Goal: Transaction & Acquisition: Purchase product/service

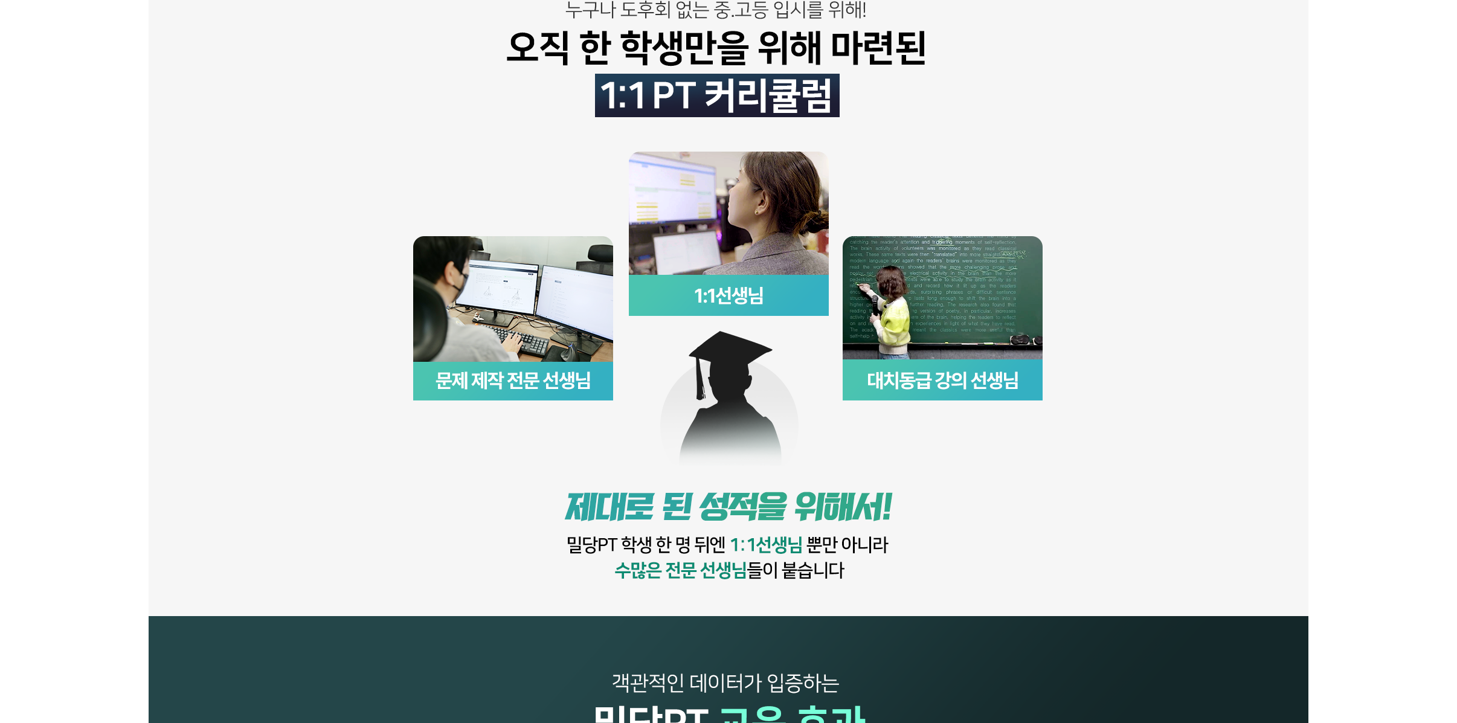
scroll to position [392, 0]
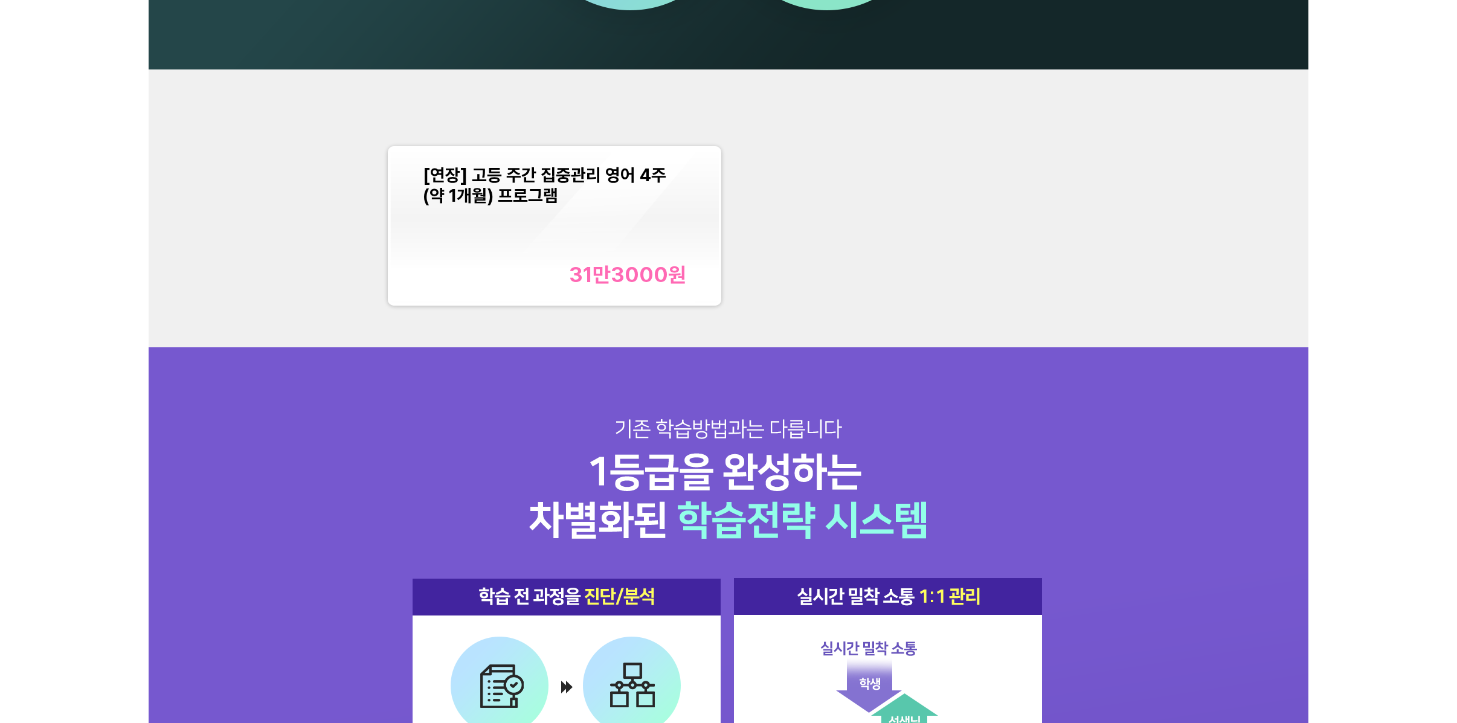
scroll to position [1449, 0]
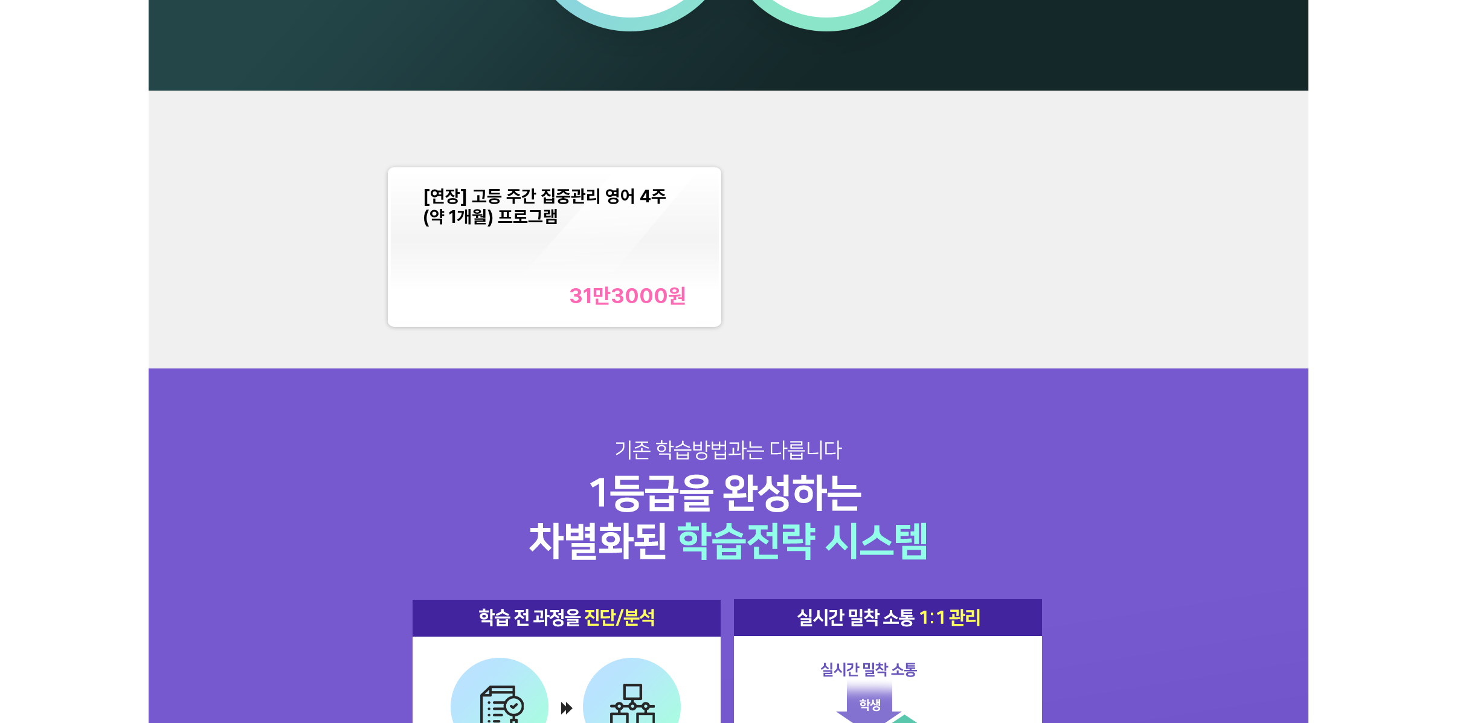
scroll to position [1449, 0]
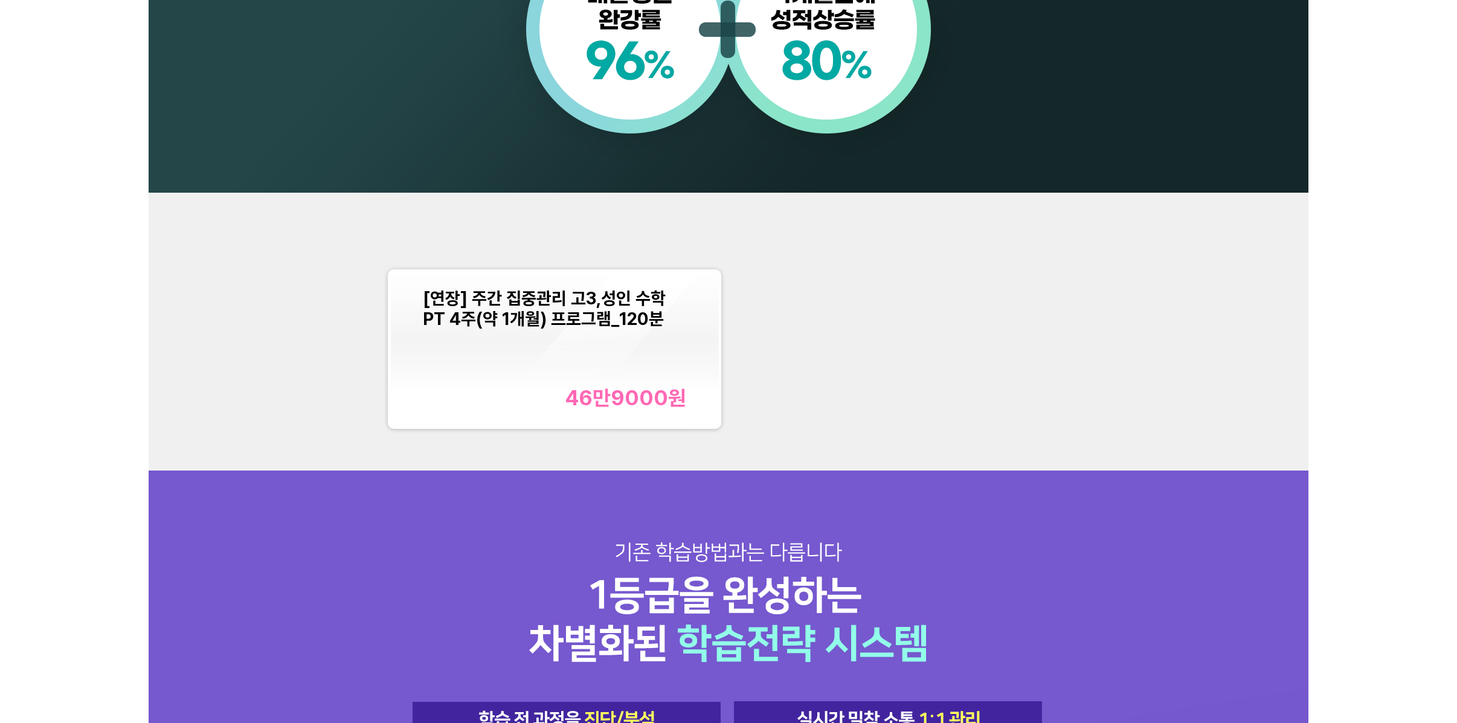
scroll to position [1449, 0]
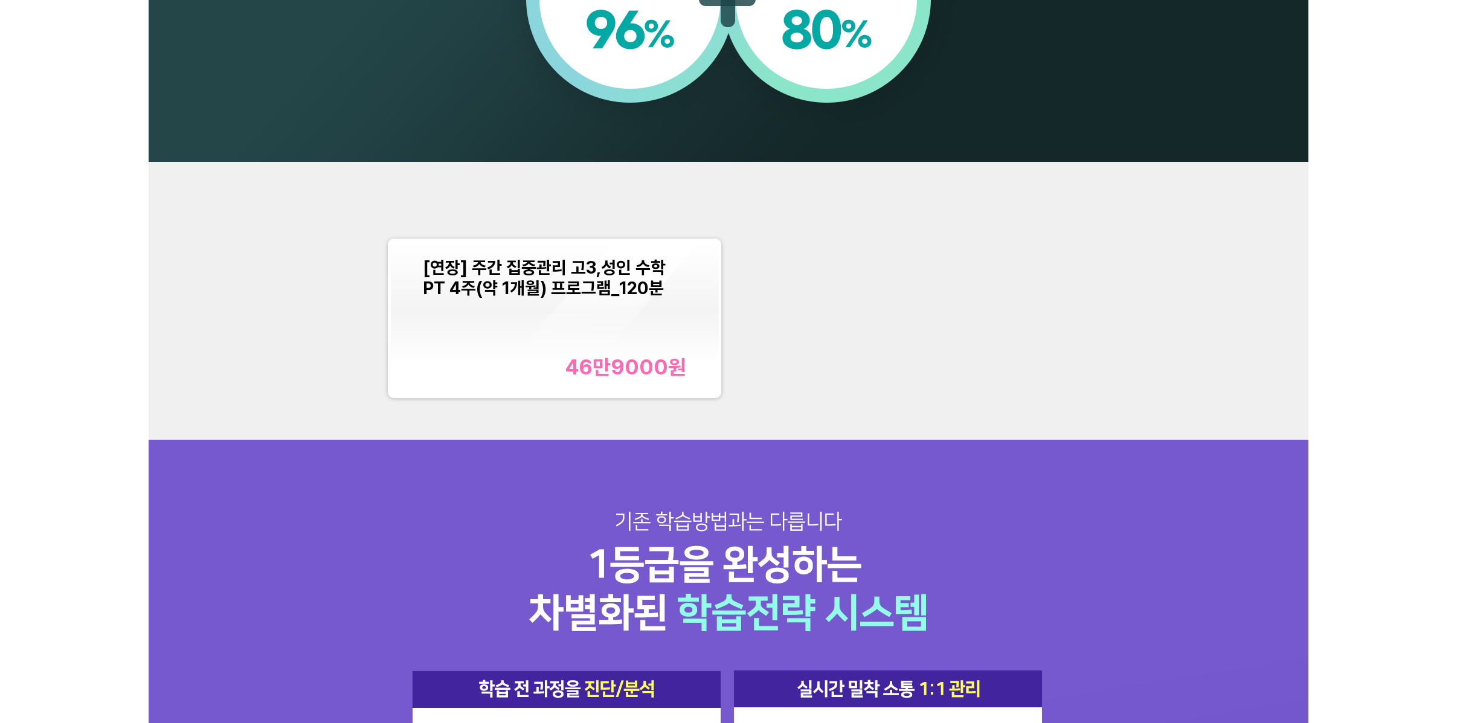
scroll to position [1359, 0]
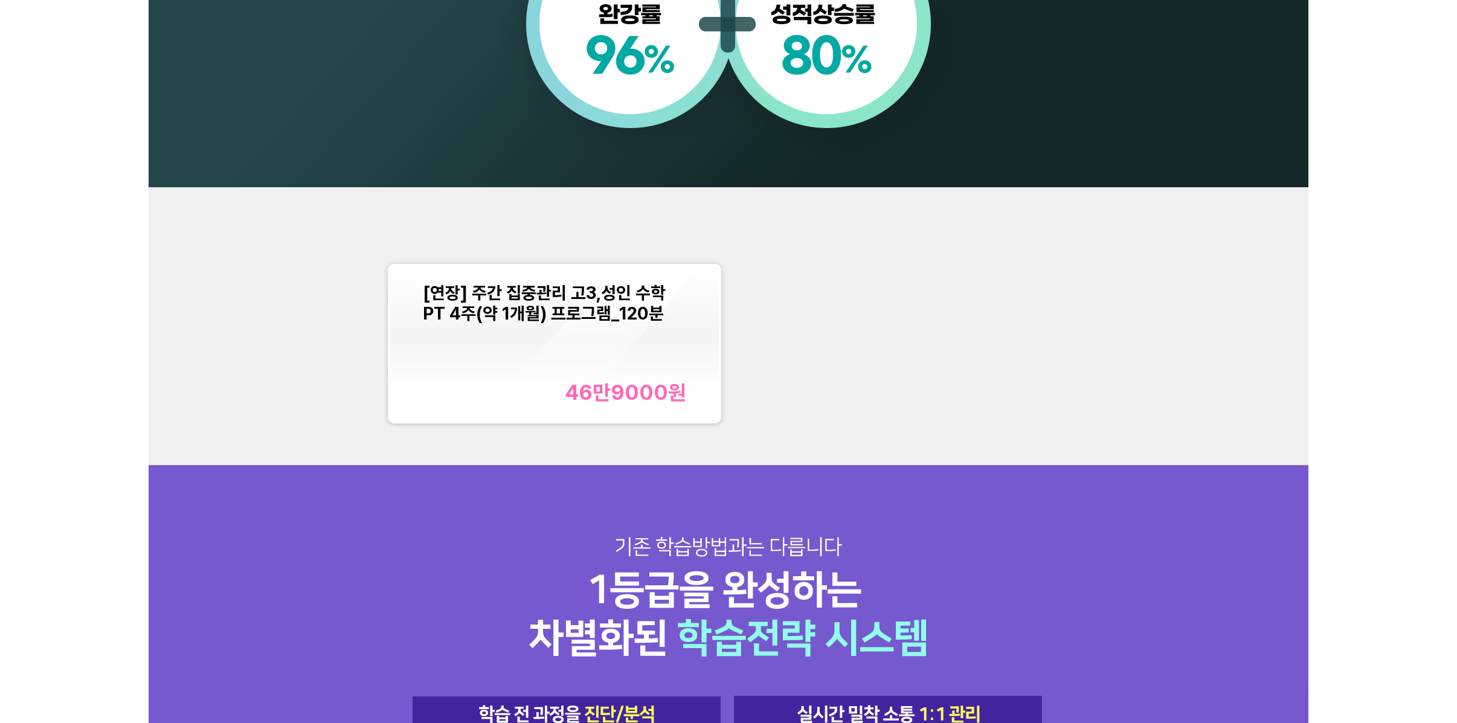
drag, startPoint x: 863, startPoint y: 323, endPoint x: 754, endPoint y: 343, distance: 110.5
click at [850, 325] on div "[연장] 주간 집중관리 고3,성인 수학PT 4주(약 1개월) 프로그램_120분 46만9000 원" at bounding box center [728, 343] width 696 height 173
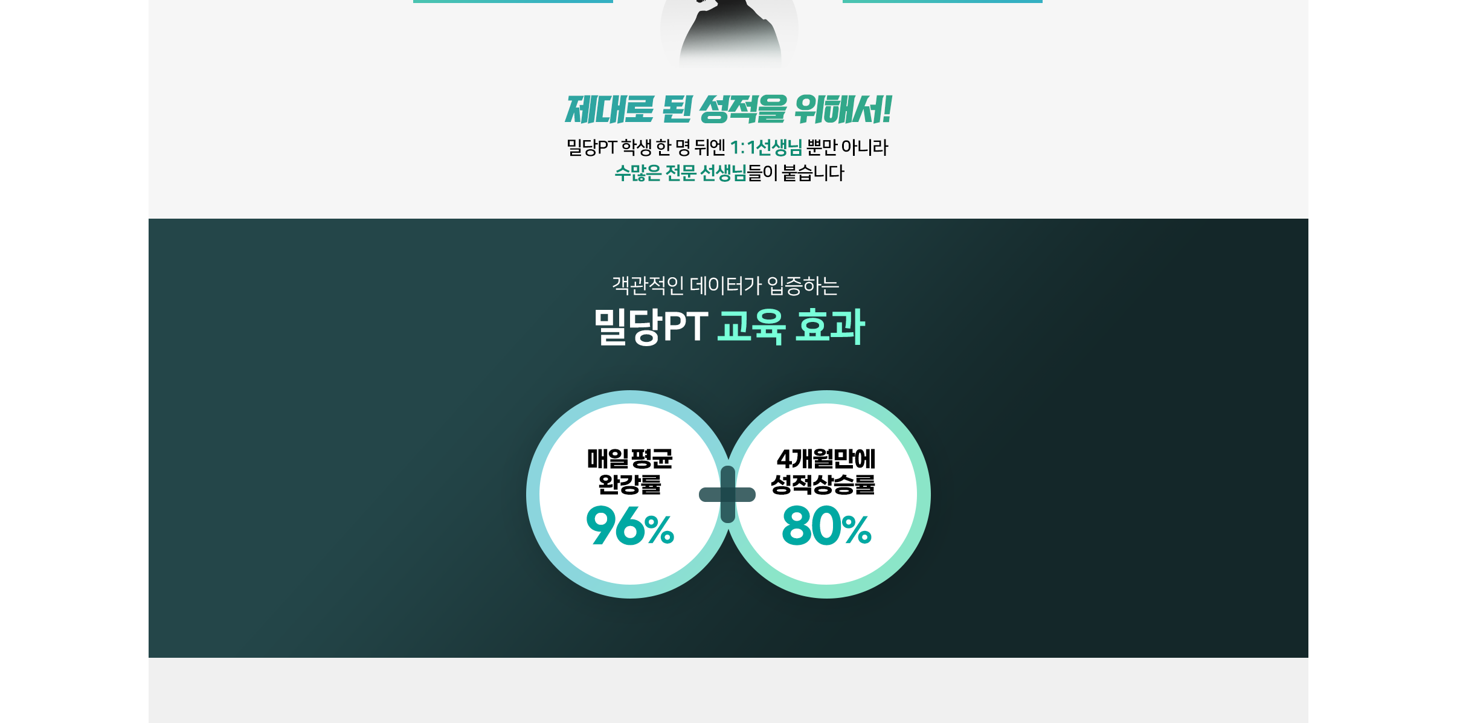
scroll to position [634, 0]
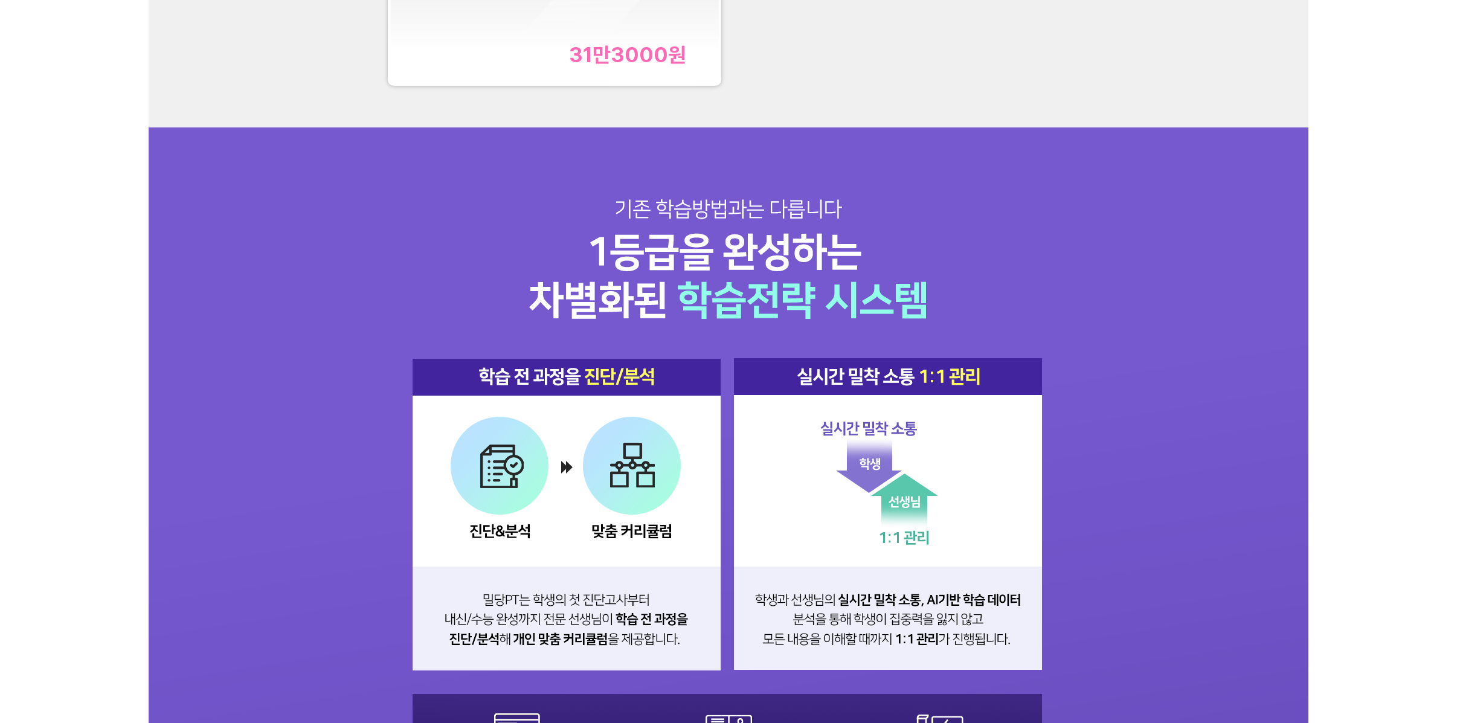
scroll to position [1630, 0]
